Goal: Task Accomplishment & Management: Use online tool/utility

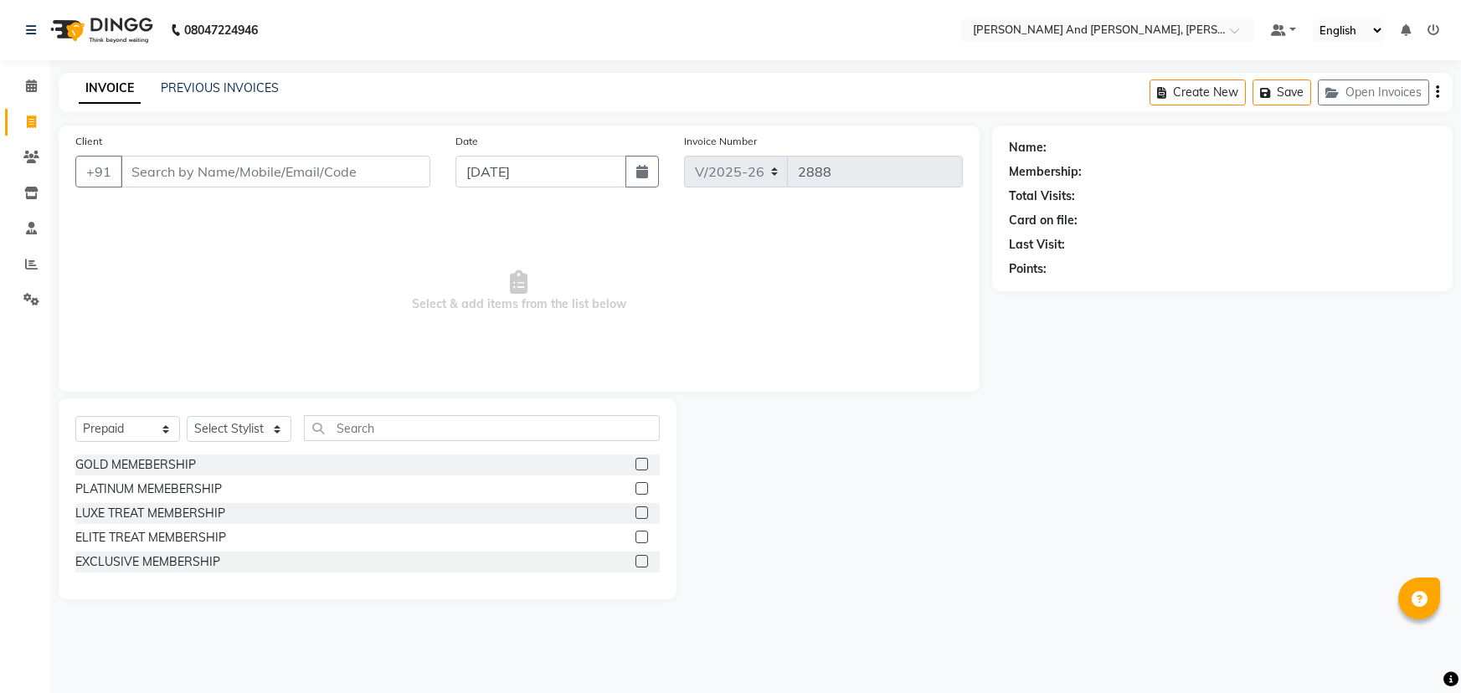
select select "6766"
click at [1273, 259] on div "Name: Membership: Total Visits: Card on file: Last Visit: Points:" at bounding box center [1222, 205] width 427 height 146
click at [124, 435] on select "Select Service Product Membership Package Voucher Prepaid Gift Card" at bounding box center [127, 429] width 105 height 26
select select "service"
click at [75, 416] on select "Select Service Product Membership Package Voucher Prepaid Gift Card" at bounding box center [127, 429] width 105 height 26
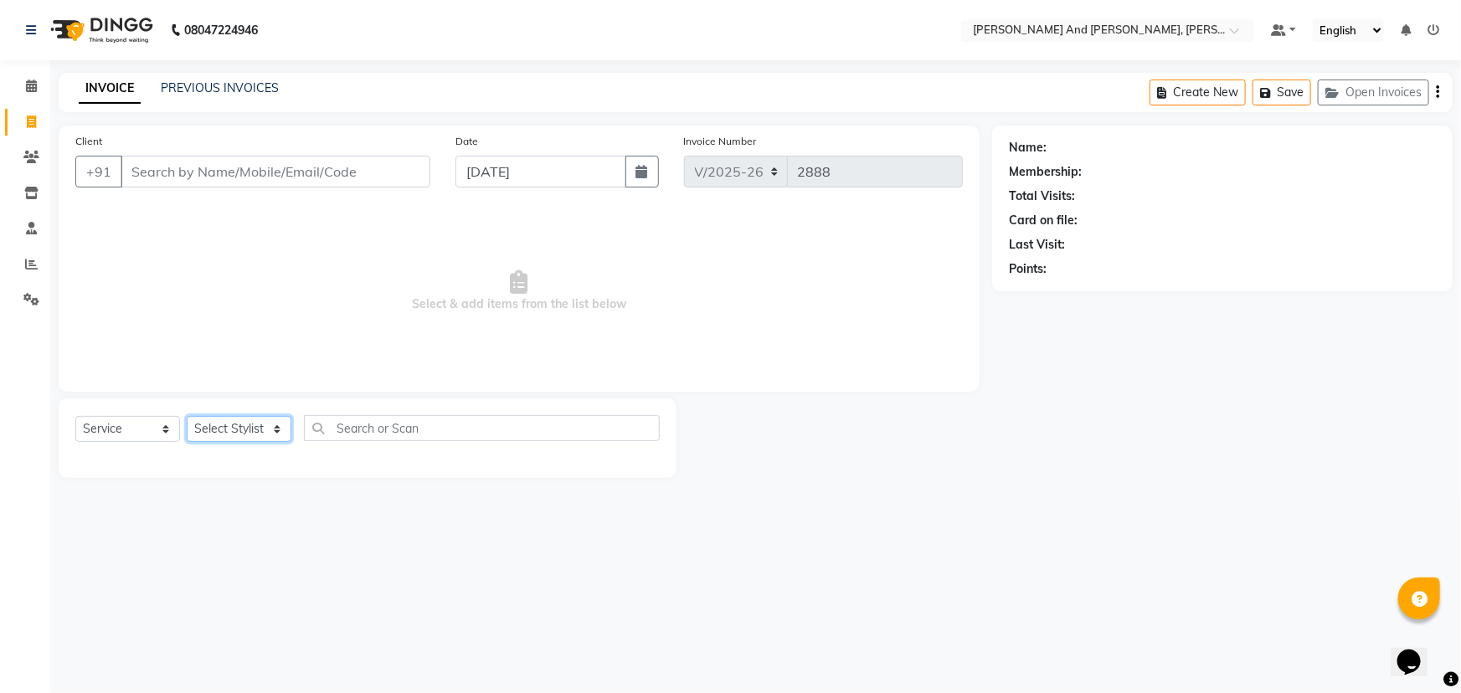
click at [250, 422] on select "Select Stylist ADITI AFREEN 2 [PERSON_NAME] [PERSON_NAME] [PERSON_NAME] [PERSON…" at bounding box center [239, 429] width 105 height 26
select select "77530"
click at [187, 416] on select "Select Stylist ADITI AFREEN 2 [PERSON_NAME] [PERSON_NAME] [PERSON_NAME] [PERSON…" at bounding box center [239, 429] width 105 height 26
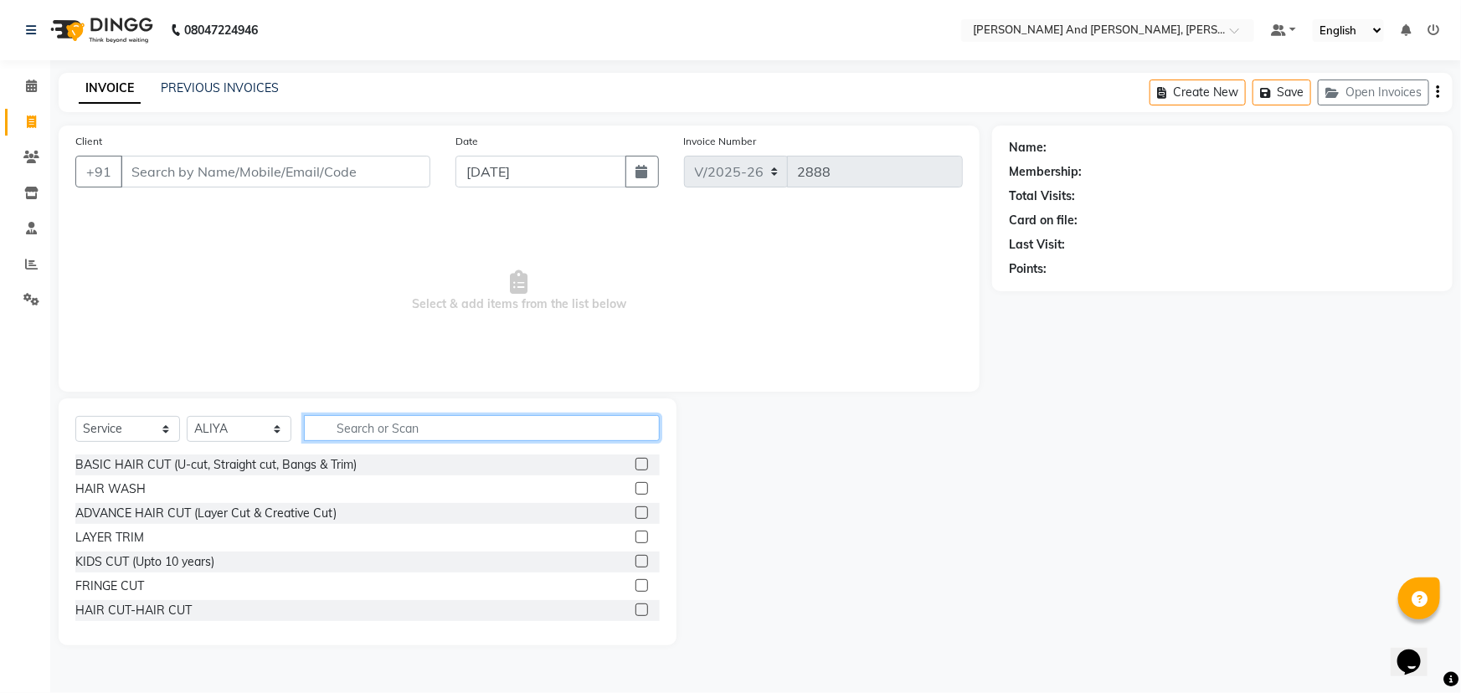
click at [434, 426] on input "text" at bounding box center [482, 428] width 356 height 26
type input "THRE"
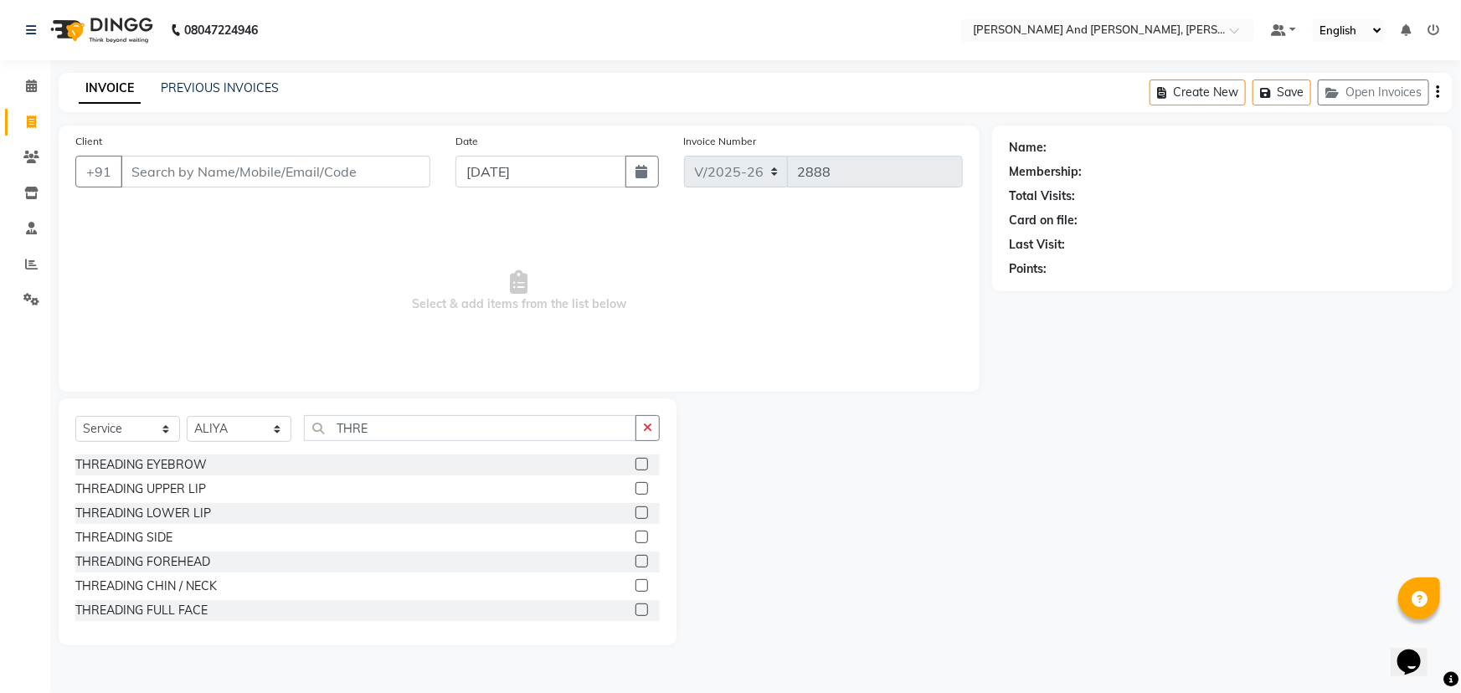
click at [635, 460] on label at bounding box center [641, 464] width 13 height 13
click at [635, 460] on input "checkbox" at bounding box center [640, 465] width 11 height 11
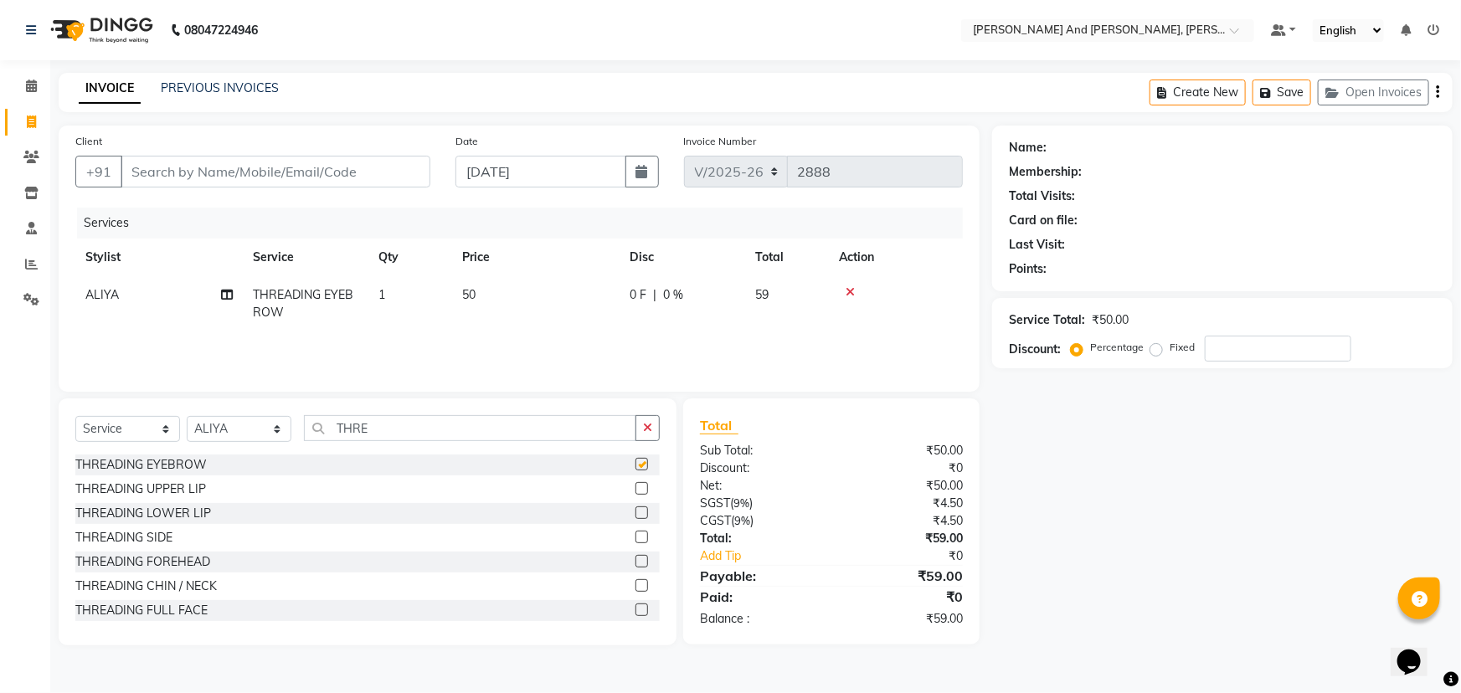
checkbox input "false"
click at [332, 169] on input "Client" at bounding box center [276, 172] width 310 height 32
type input "S"
type input "0"
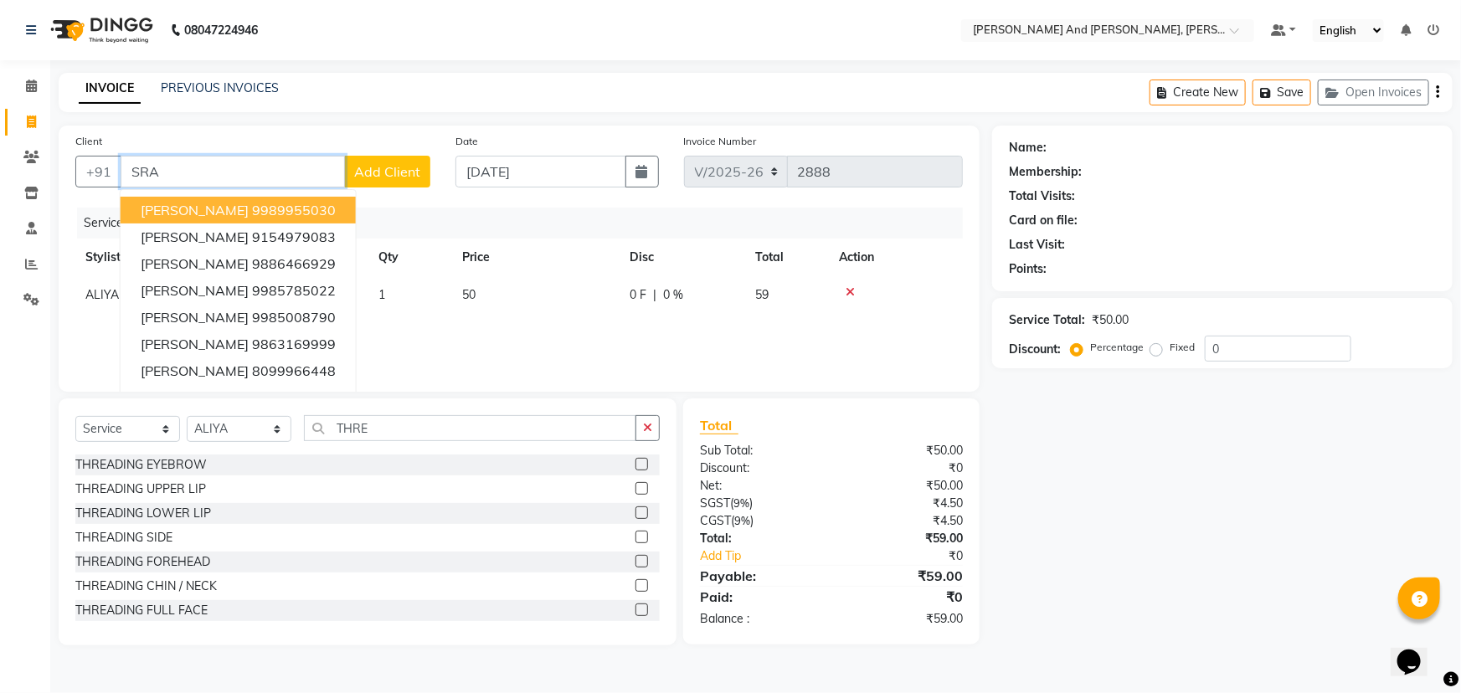
click at [295, 218] on button "[PERSON_NAME] 9989955030" at bounding box center [238, 210] width 235 height 27
type input "9989955030"
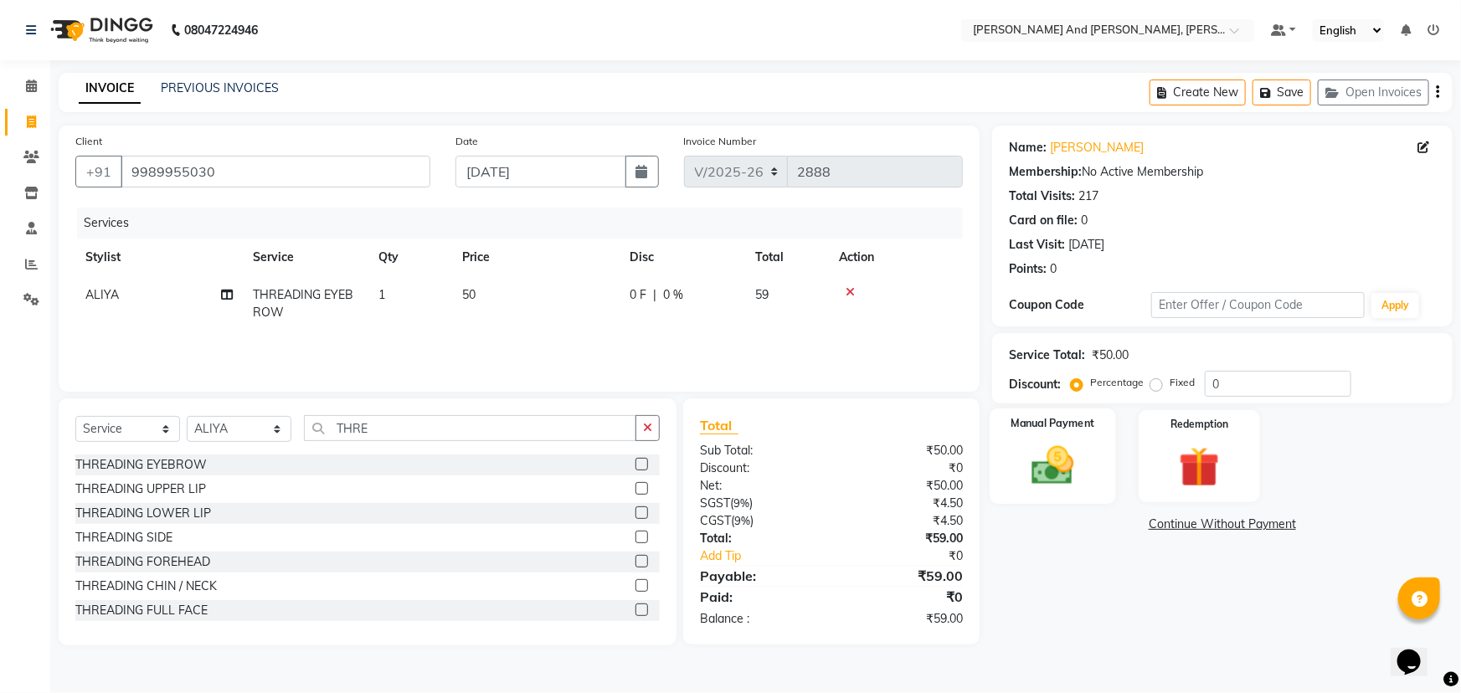
click at [1060, 445] on img at bounding box center [1053, 465] width 69 height 49
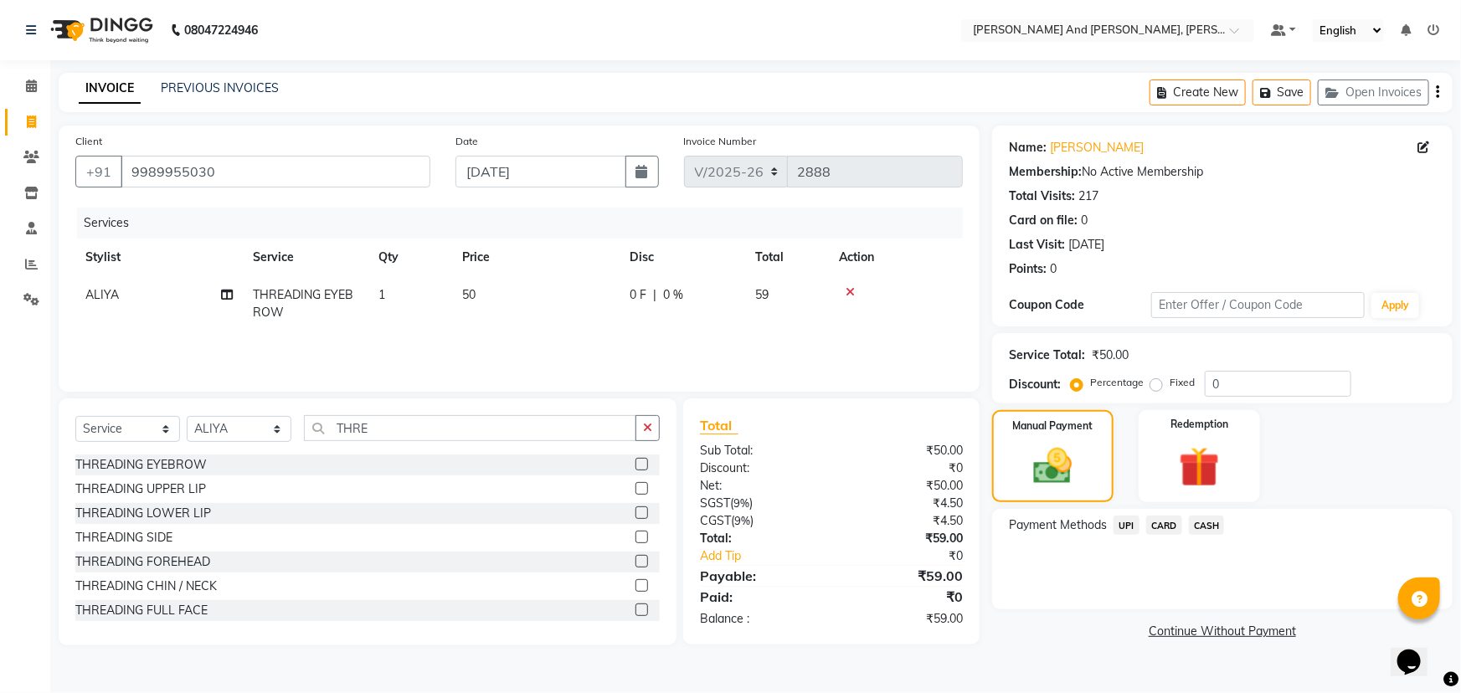
click at [1122, 523] on span "UPI" at bounding box center [1126, 525] width 26 height 19
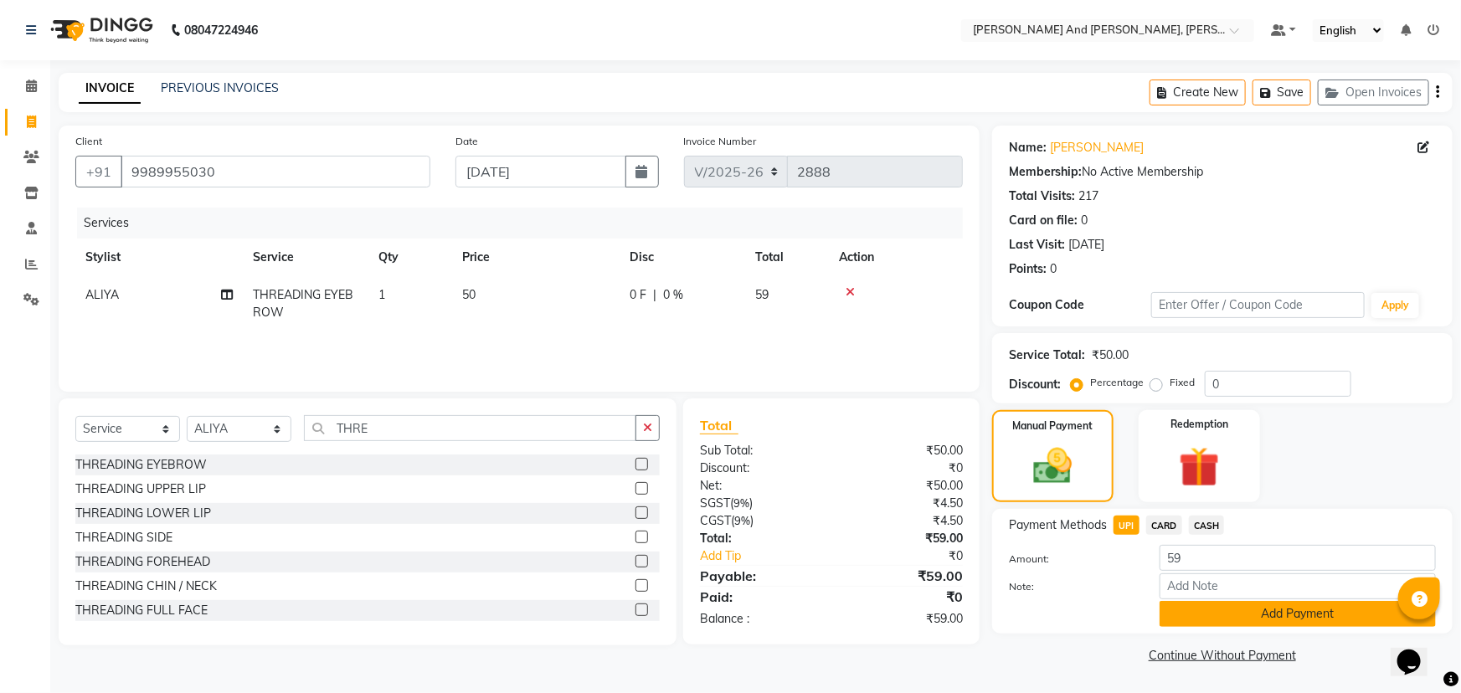
click at [1245, 614] on button "Add Payment" at bounding box center [1297, 614] width 276 height 26
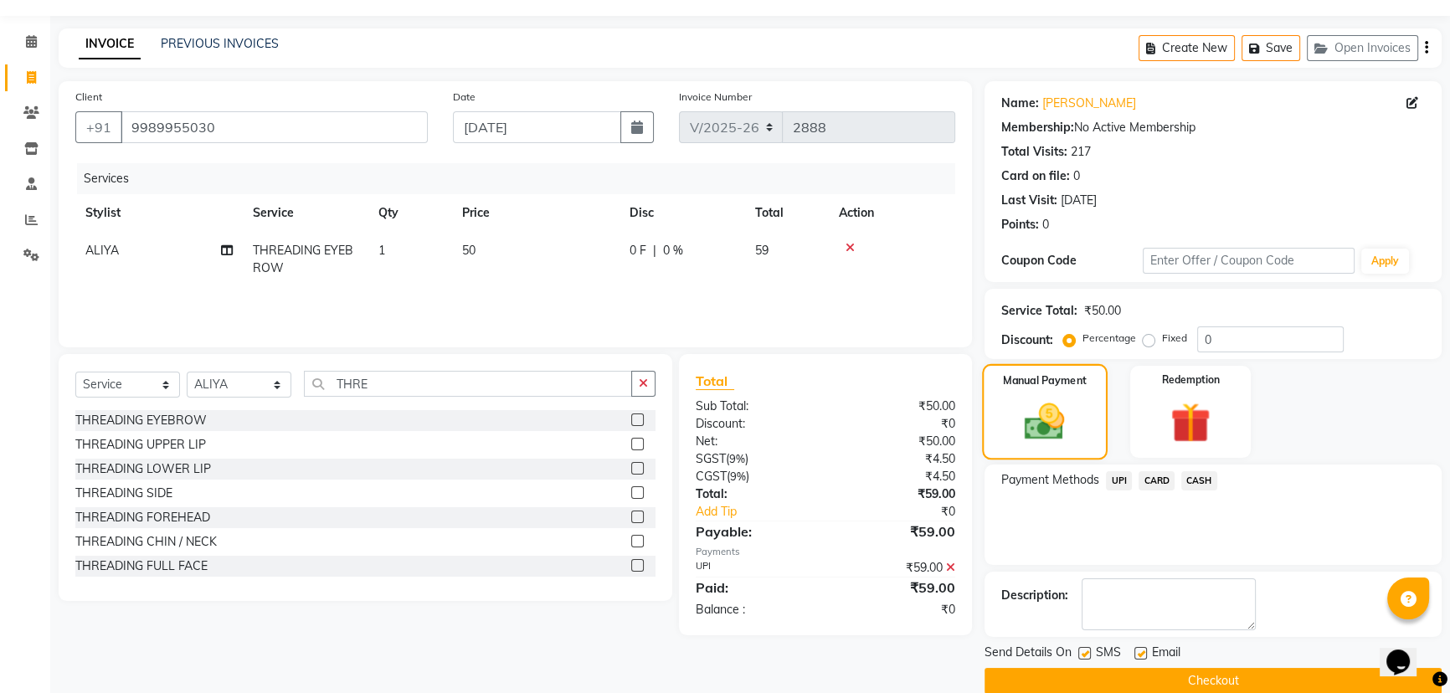
scroll to position [69, 0]
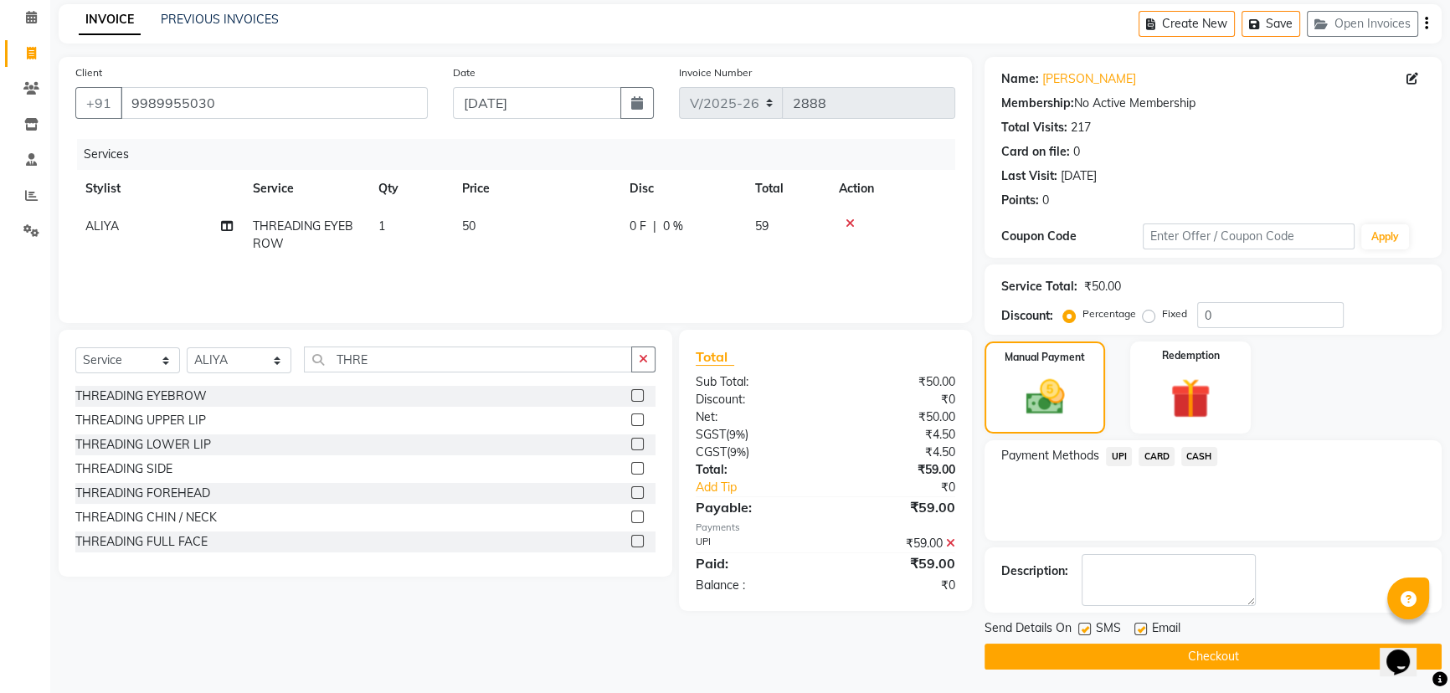
click at [1210, 654] on button "Checkout" at bounding box center [1212, 657] width 457 height 26
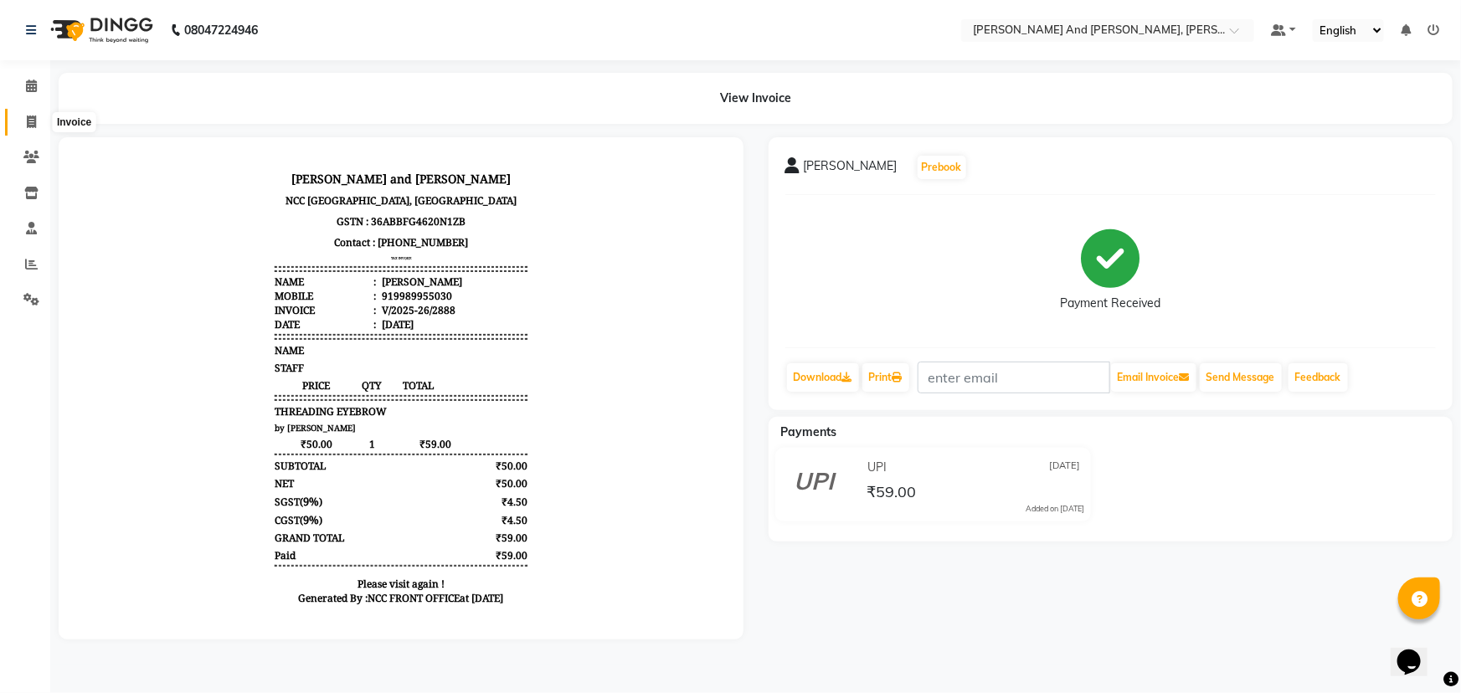
click at [34, 122] on icon at bounding box center [31, 122] width 9 height 13
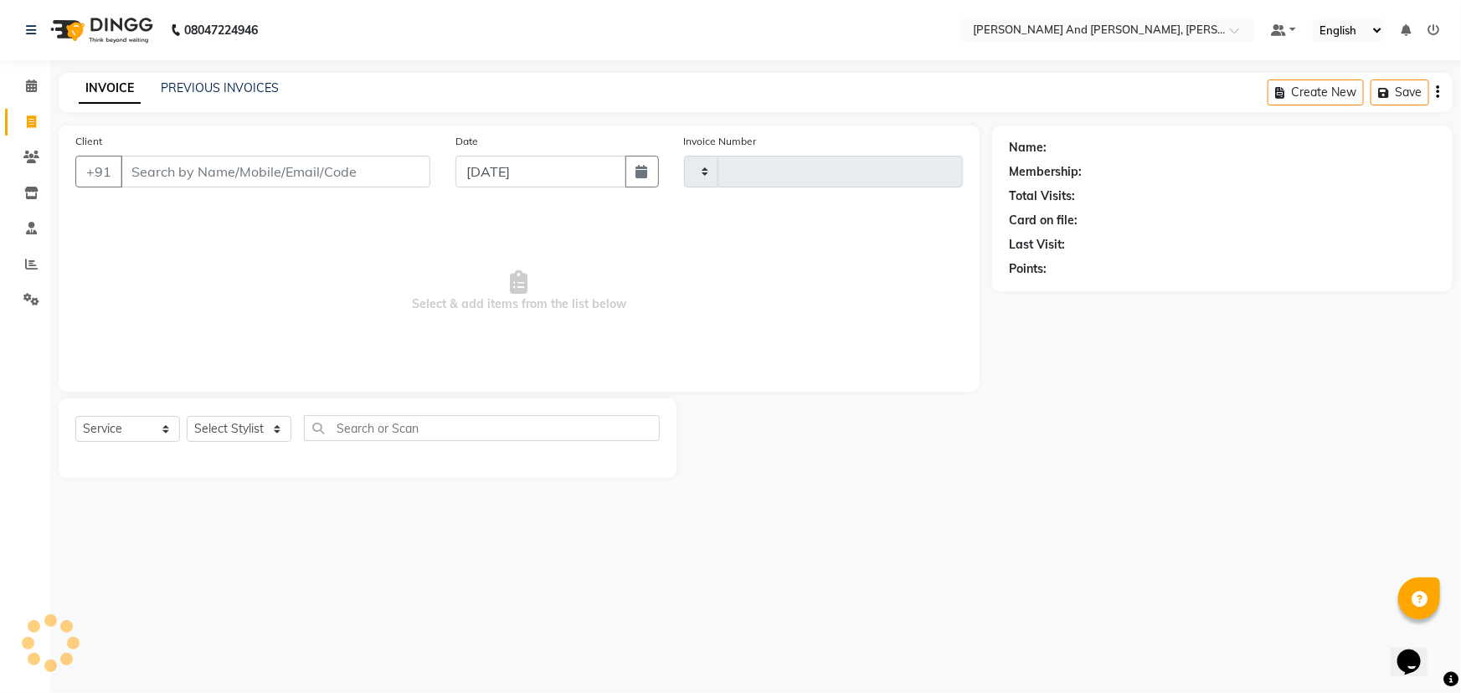
click at [34, 122] on icon at bounding box center [31, 122] width 9 height 13
select select "service"
select select "6766"
type input "2889"
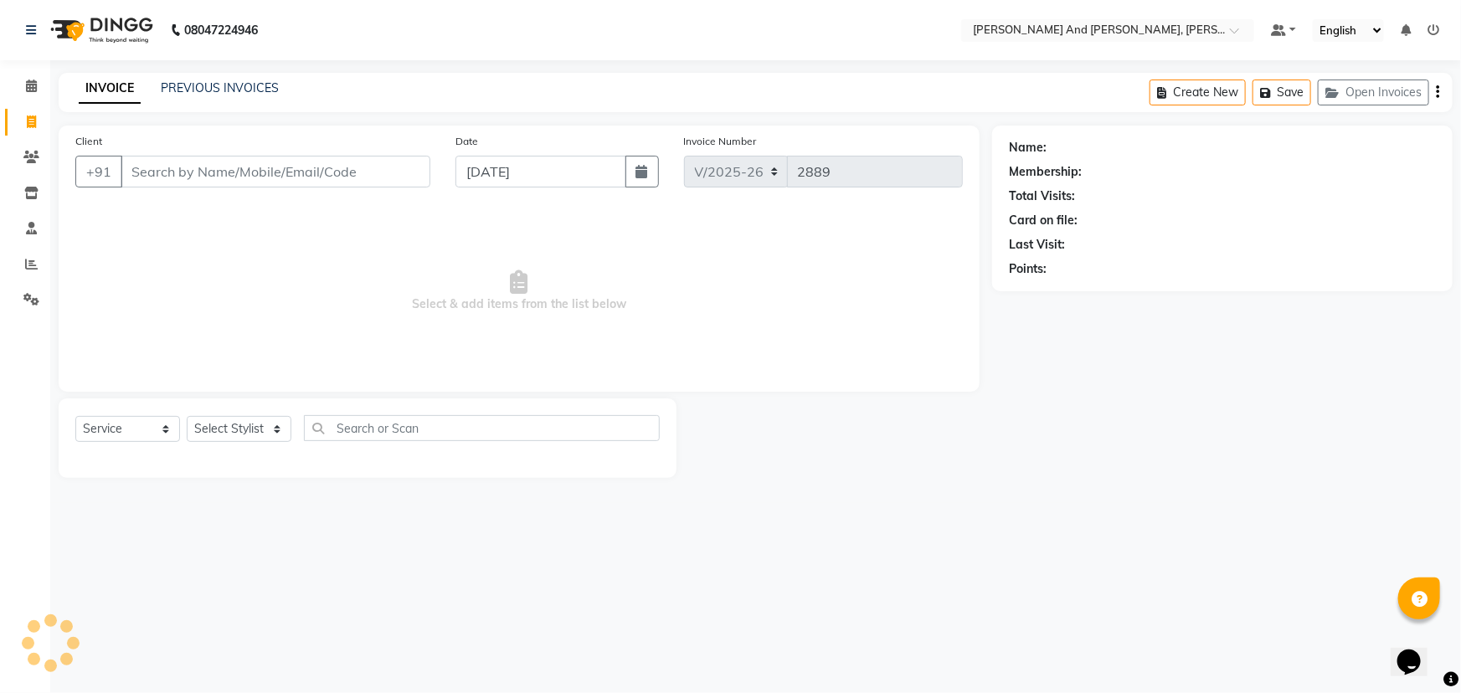
select select "P"
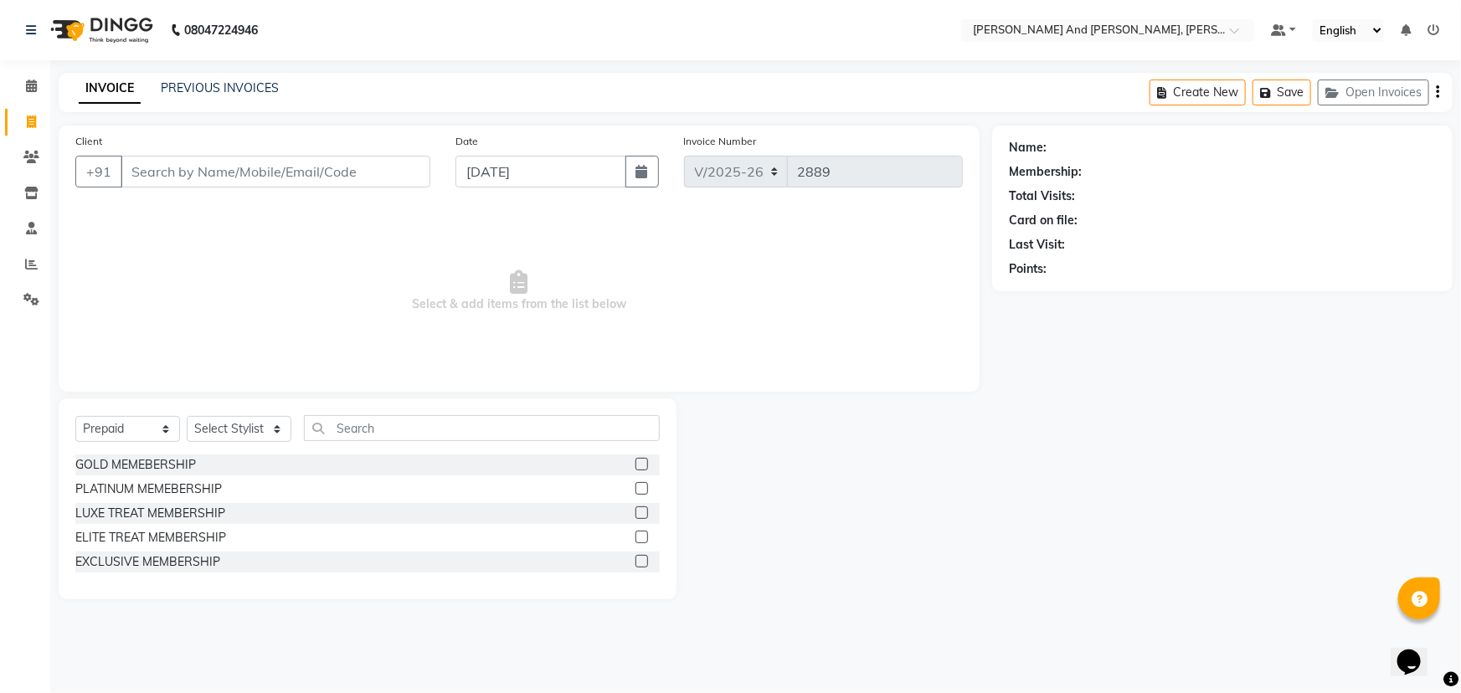
click at [992, 624] on main "INVOICE PREVIOUS INVOICES Create New Save Open Invoices Client +91 Date [DATE] …" at bounding box center [755, 349] width 1410 height 552
